Goal: Understand process/instructions: Learn about a topic

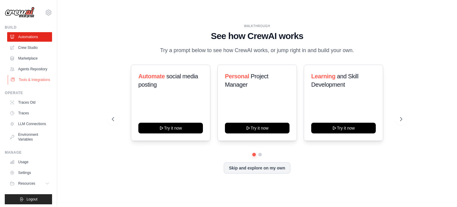
click at [30, 84] on link "Tools & Integrations" at bounding box center [30, 80] width 45 height 10
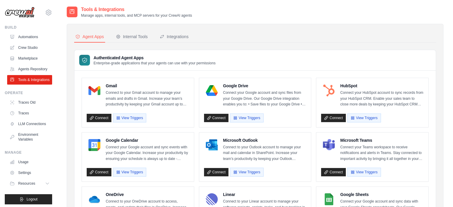
scroll to position [30, 0]
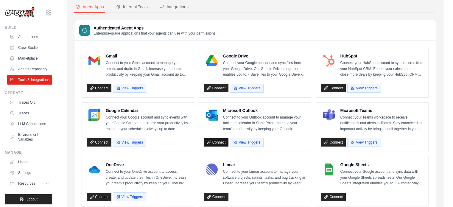
click at [220, 142] on link "Connect" at bounding box center [216, 142] width 25 height 8
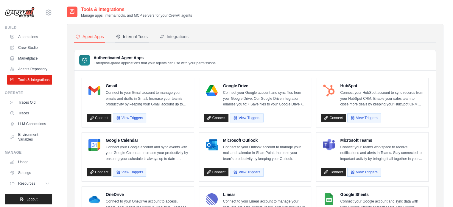
click at [134, 35] on div "Internal Tools" at bounding box center [132, 37] width 32 height 6
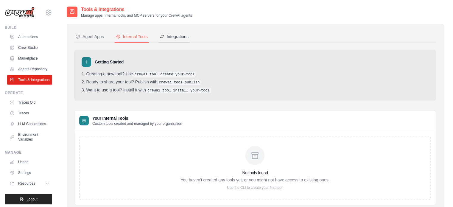
click at [182, 36] on div "Integrations" at bounding box center [173, 37] width 29 height 6
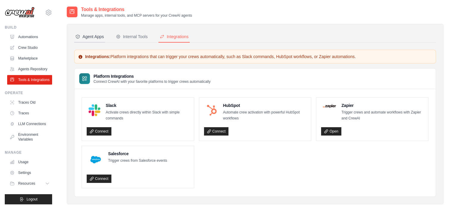
click at [91, 32] on button "Agent Apps" at bounding box center [89, 36] width 31 height 11
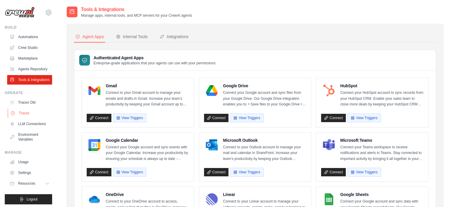
click at [22, 118] on link "Traces" at bounding box center [30, 113] width 45 height 10
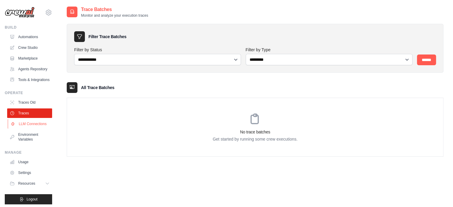
click at [18, 129] on link "LLM Connections" at bounding box center [30, 124] width 45 height 10
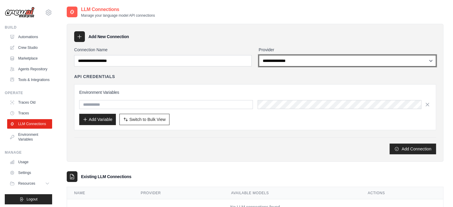
click at [319, 63] on select "**********" at bounding box center [347, 60] width 177 height 11
select select "******"
click at [259, 55] on select "**********" at bounding box center [347, 60] width 177 height 11
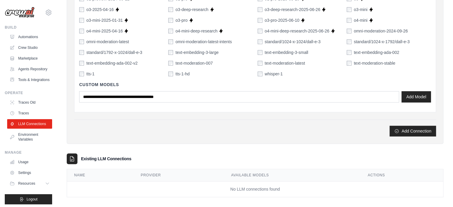
scroll to position [440, 0]
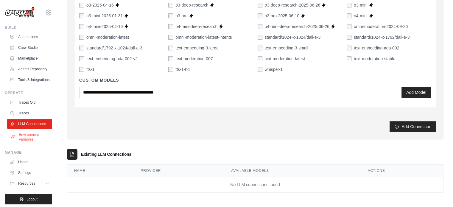
click at [31, 144] on link "Environment Variables" at bounding box center [30, 137] width 45 height 14
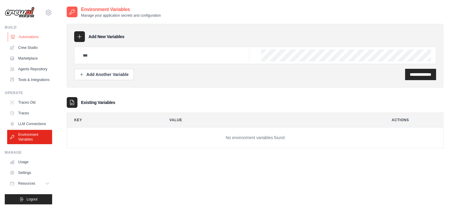
click at [32, 37] on link "Automations" at bounding box center [30, 37] width 45 height 10
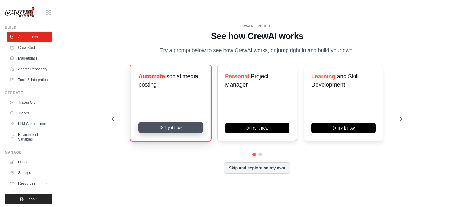
click at [169, 129] on button "Try it now" at bounding box center [170, 127] width 65 height 11
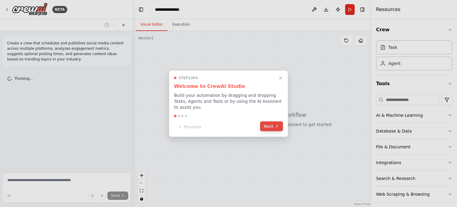
click at [269, 125] on button "Next" at bounding box center [271, 126] width 23 height 10
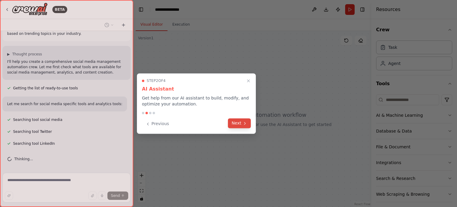
scroll to position [37, 0]
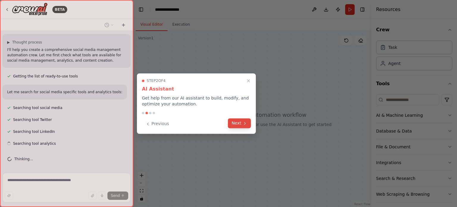
click at [245, 125] on icon at bounding box center [244, 123] width 5 height 5
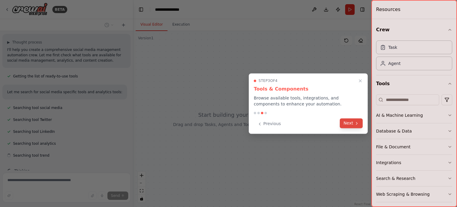
scroll to position [49, 0]
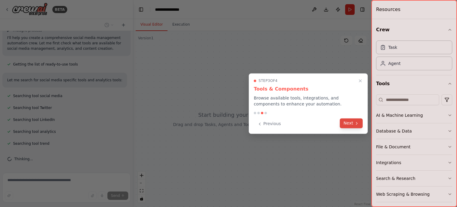
click at [349, 125] on button "Next" at bounding box center [351, 123] width 23 height 10
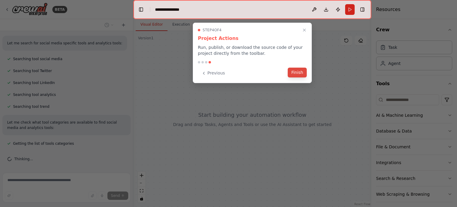
scroll to position [98, 0]
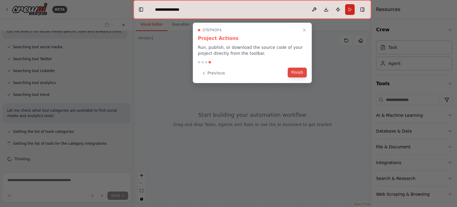
click at [295, 72] on button "Finish" at bounding box center [297, 73] width 19 height 10
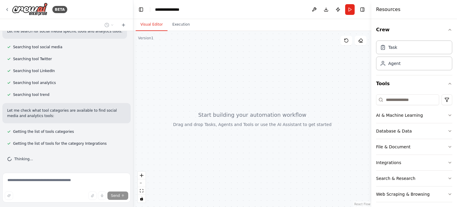
scroll to position [110, 0]
